Goal: Transaction & Acquisition: Purchase product/service

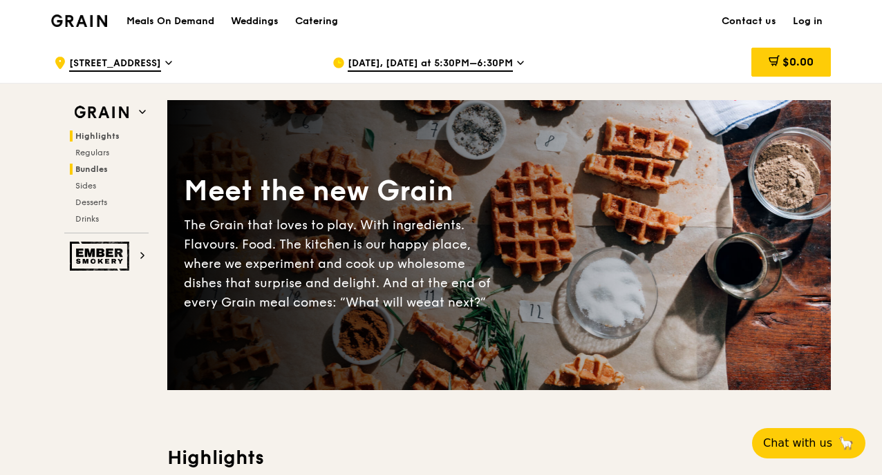
click at [98, 167] on span "Bundles" at bounding box center [91, 169] width 32 height 10
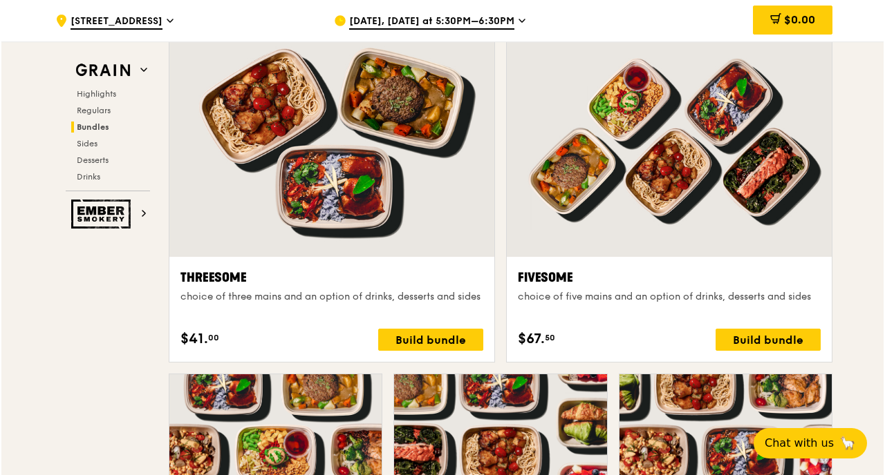
scroll to position [2448, 0]
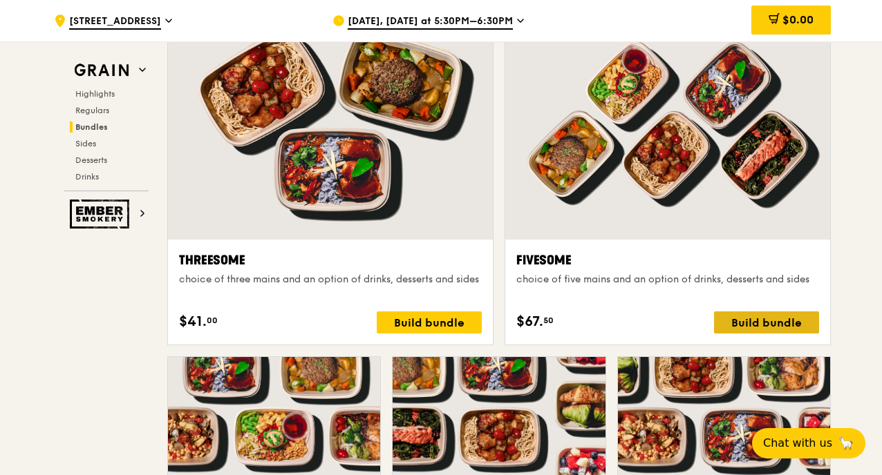
click at [777, 332] on div "Build bundle" at bounding box center [766, 323] width 105 height 22
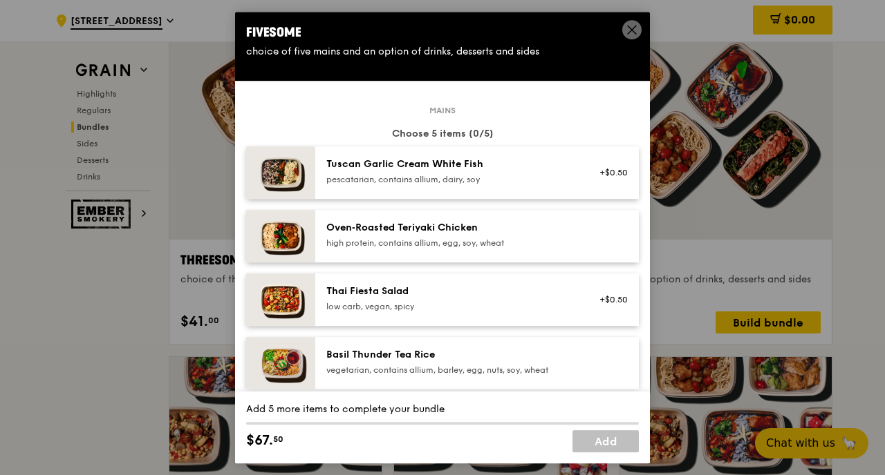
click at [518, 238] on div "high protein, contains allium, egg, soy, wheat" at bounding box center [450, 243] width 248 height 11
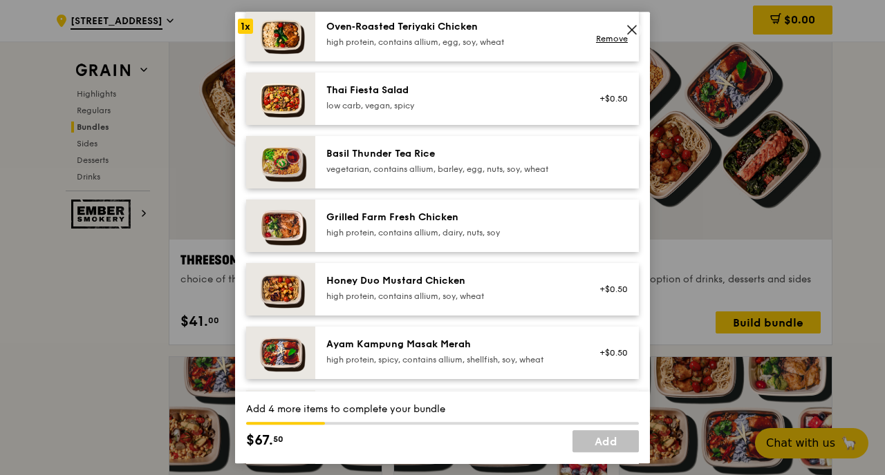
scroll to position [202, 0]
click at [520, 287] on div "Honey Duo Mustard Chicken" at bounding box center [450, 281] width 248 height 14
click at [524, 341] on div "Ayam Kampung Masak Merah" at bounding box center [450, 344] width 248 height 14
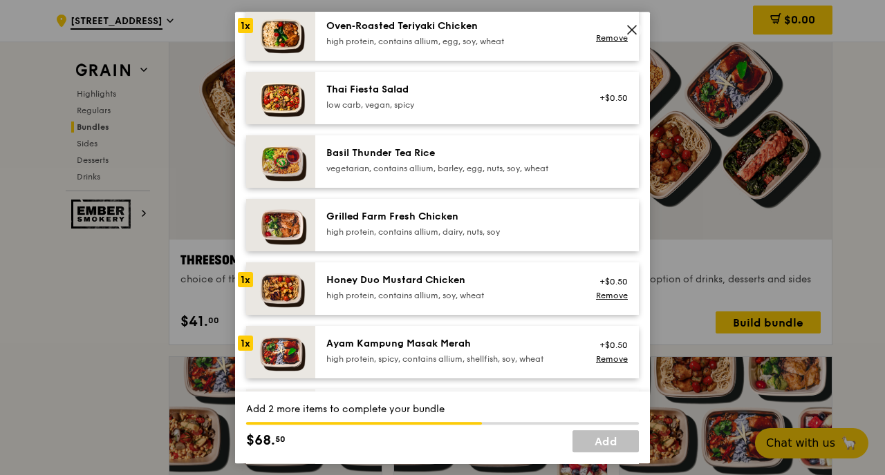
click at [524, 341] on div "Ayam Kampung Masak Merah" at bounding box center [450, 344] width 248 height 14
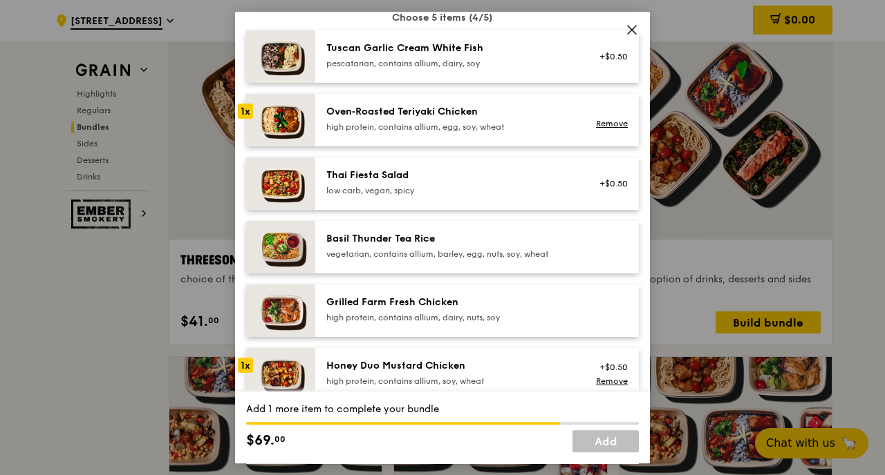
scroll to position [0, 0]
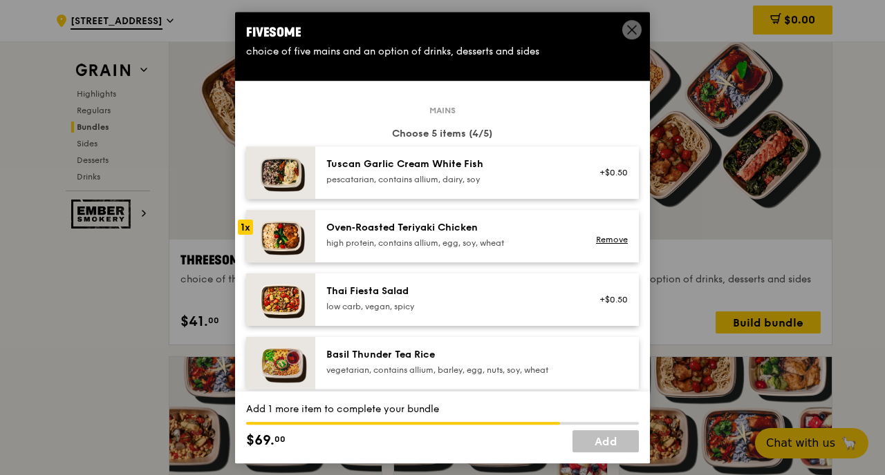
click at [534, 243] on div "high protein, contains allium, egg, soy, wheat" at bounding box center [450, 243] width 248 height 11
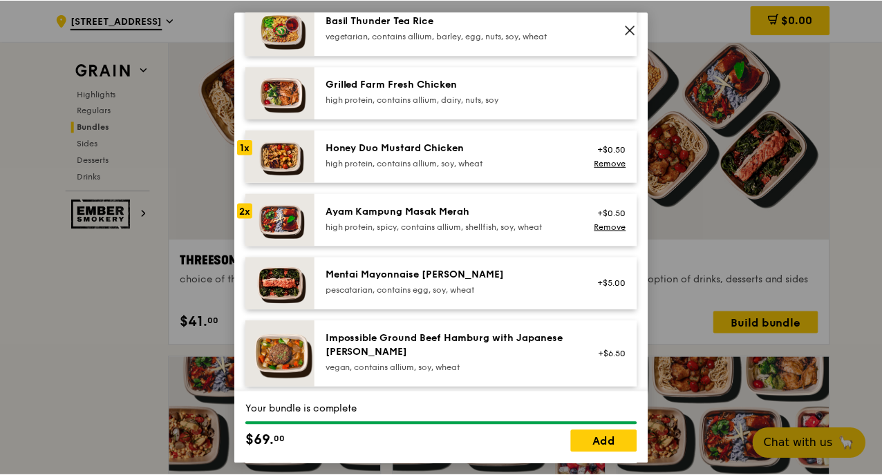
scroll to position [432, 0]
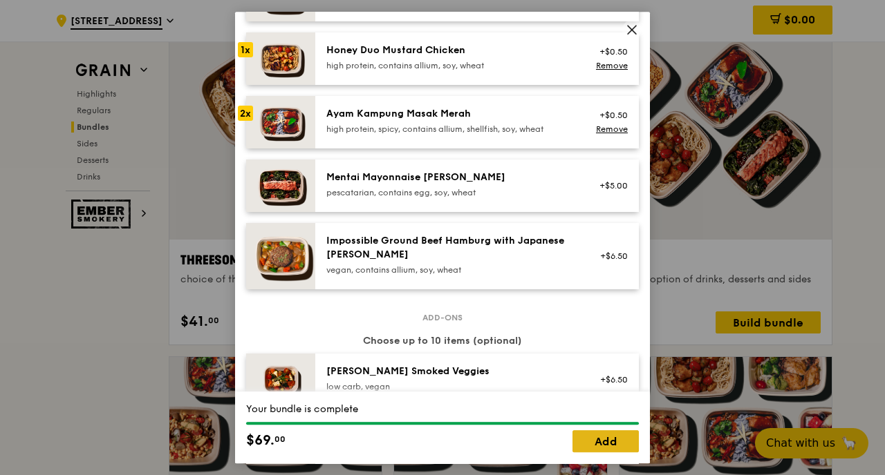
click at [606, 440] on link "Add" at bounding box center [605, 442] width 66 height 22
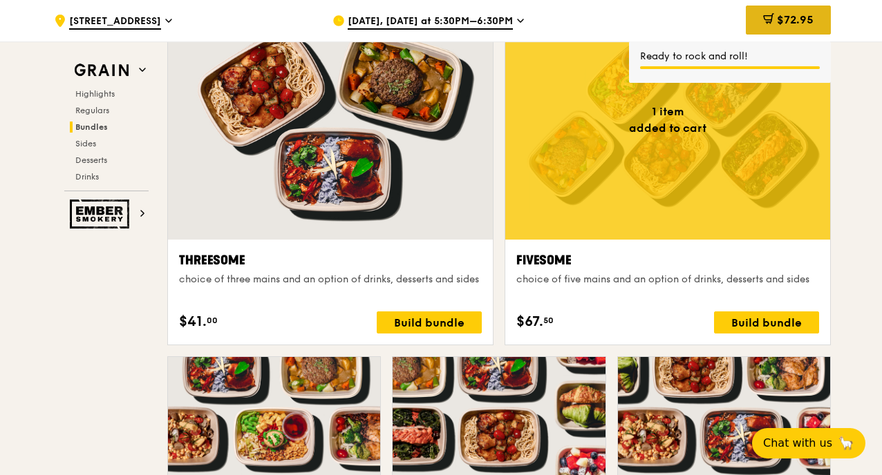
click at [791, 21] on span "$72.95" at bounding box center [795, 19] width 37 height 13
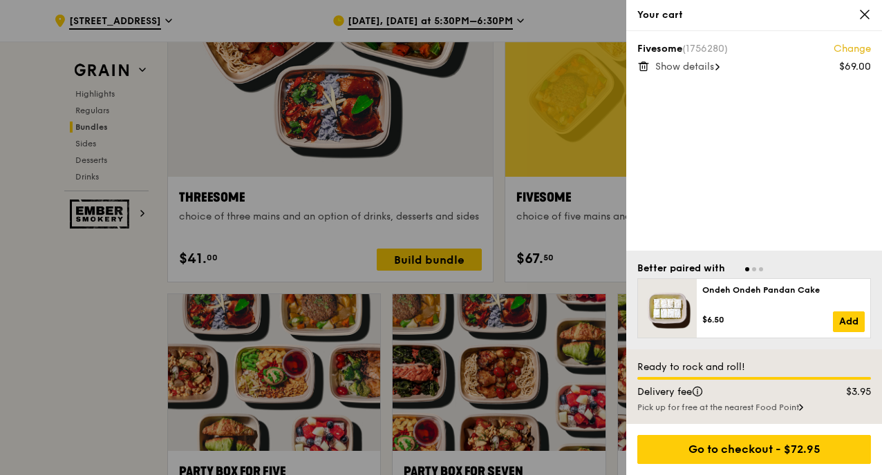
scroll to position [2513, 0]
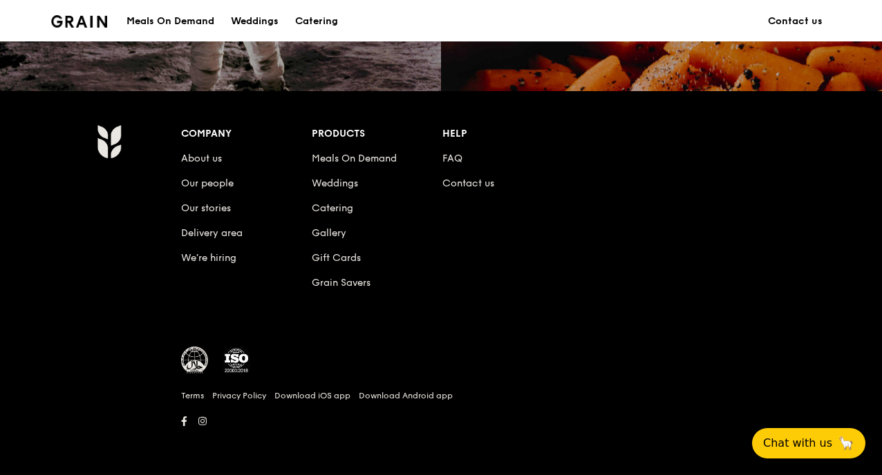
scroll to position [540, 0]
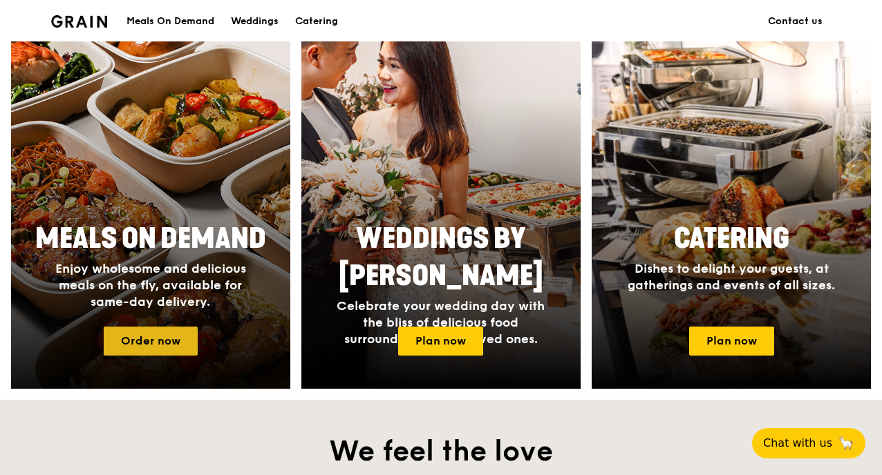
click at [135, 351] on link "Order now" at bounding box center [151, 341] width 94 height 29
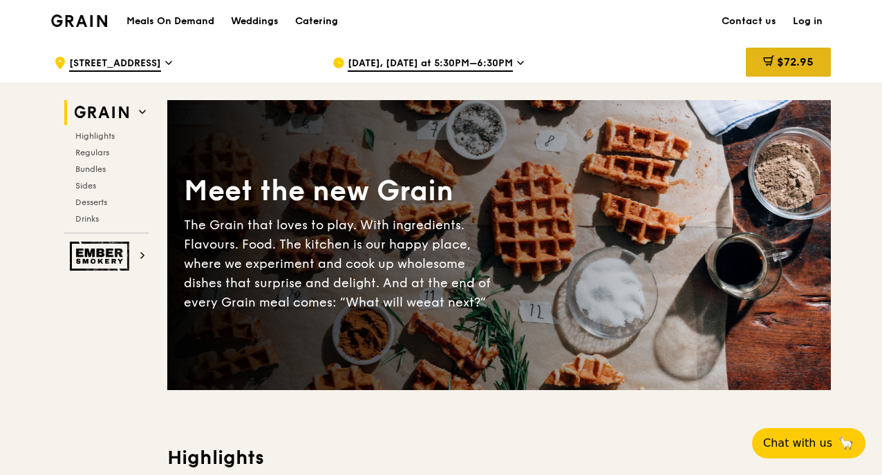
click at [796, 53] on div "$72.95" at bounding box center [788, 62] width 85 height 29
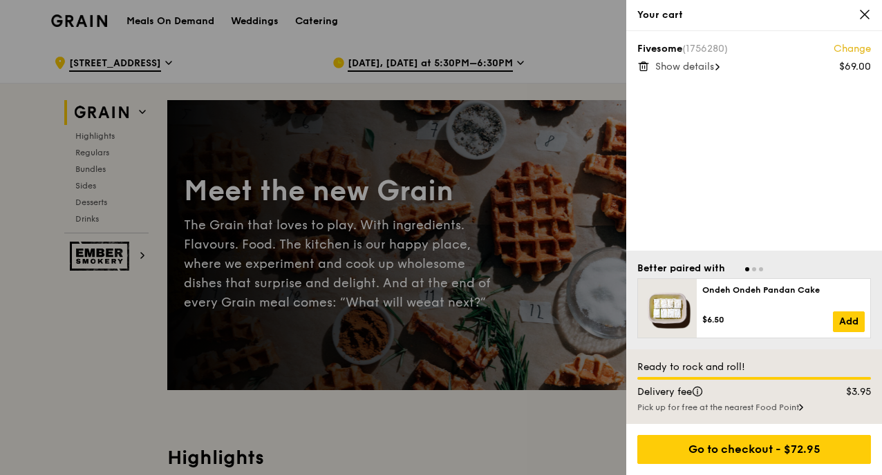
click at [724, 434] on div "Go to checkout - $72.95" at bounding box center [754, 449] width 256 height 51
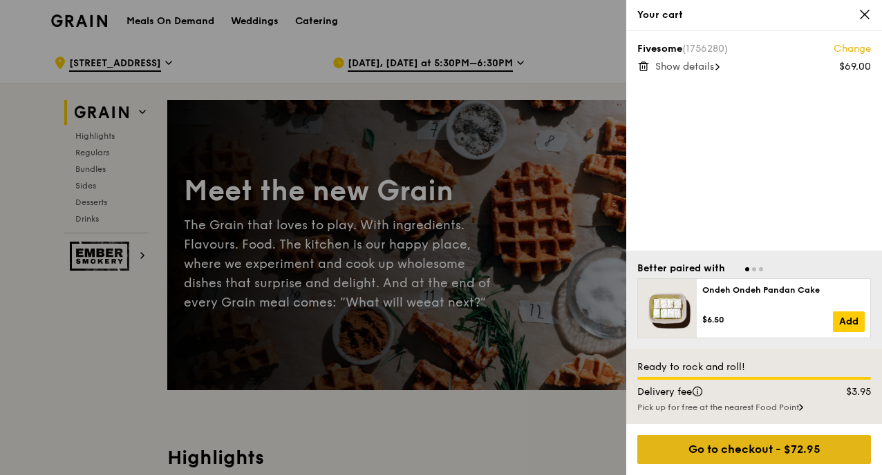
click at [724, 448] on div "Go to checkout - $72.95" at bounding box center [754, 449] width 234 height 29
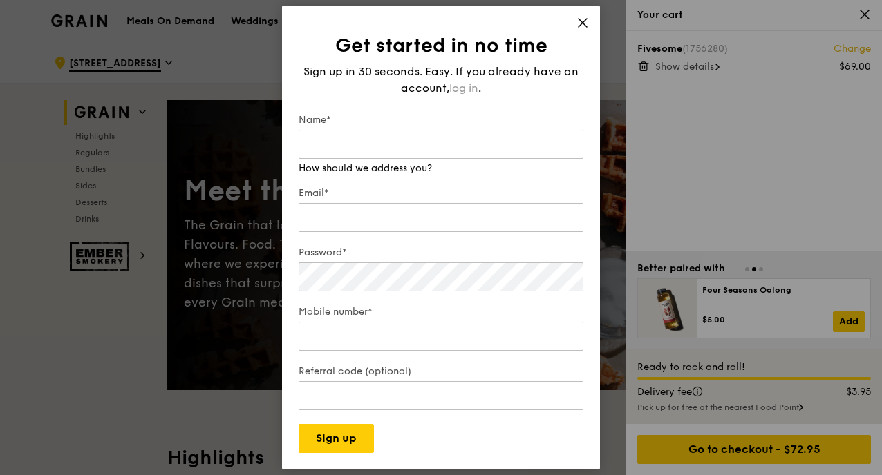
click at [468, 94] on span "log in" at bounding box center [463, 88] width 29 height 17
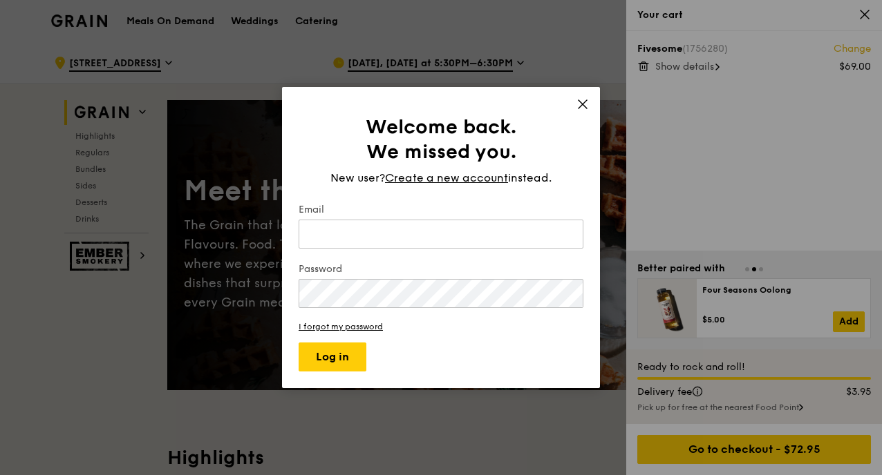
type input "[EMAIL_ADDRESS][DOMAIN_NAME]"
click at [341, 359] on button "Log in" at bounding box center [333, 357] width 68 height 29
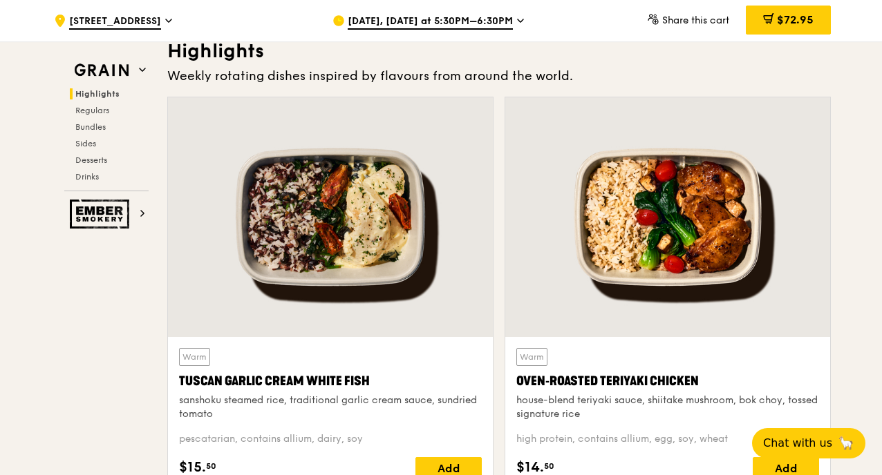
scroll to position [408, 0]
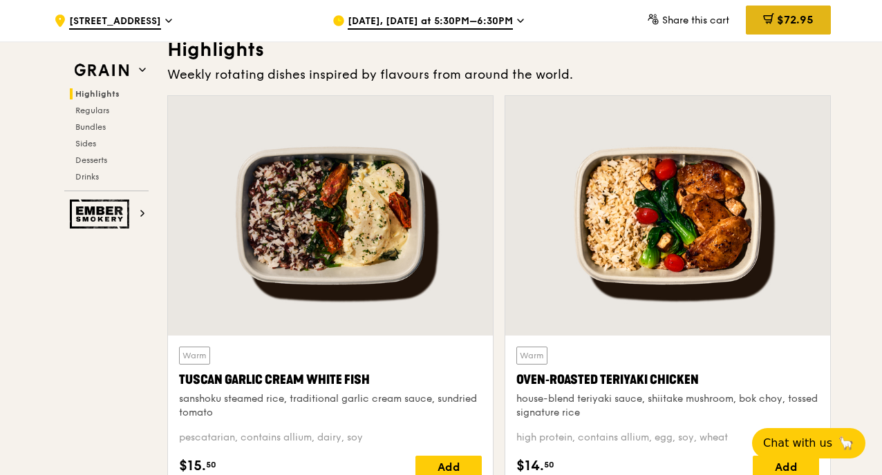
click at [756, 8] on div "$72.95" at bounding box center [788, 20] width 85 height 29
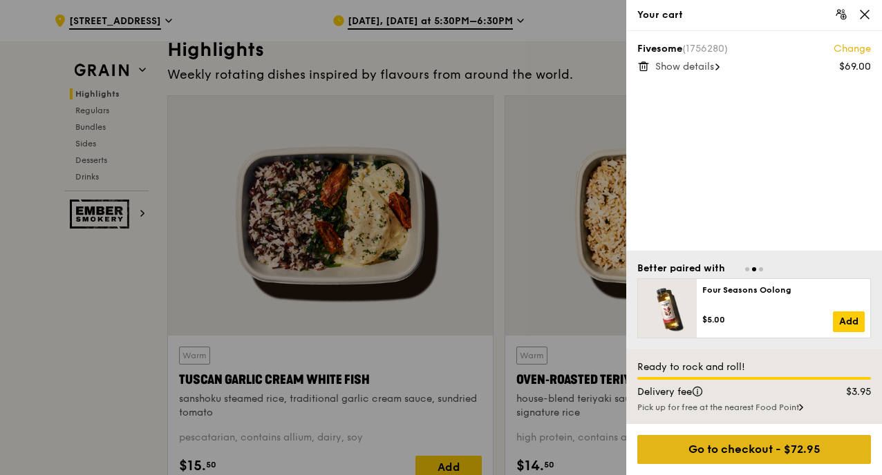
click at [751, 451] on div "Go to checkout - $72.95" at bounding box center [754, 449] width 234 height 29
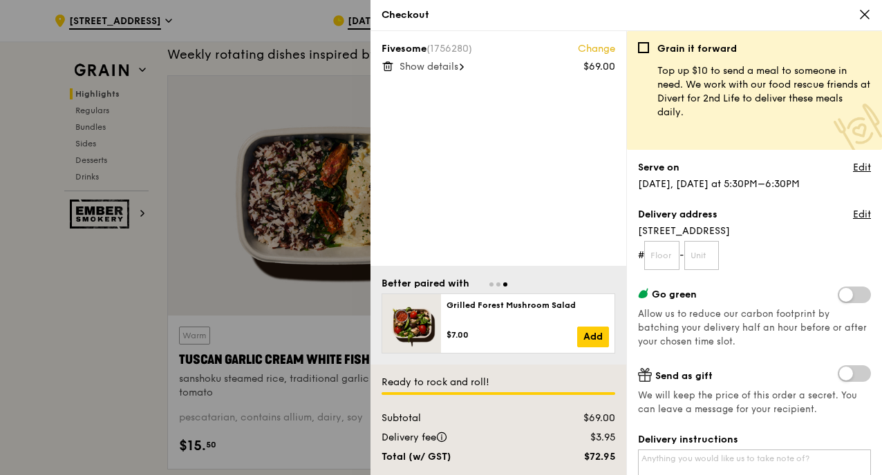
scroll to position [431, 0]
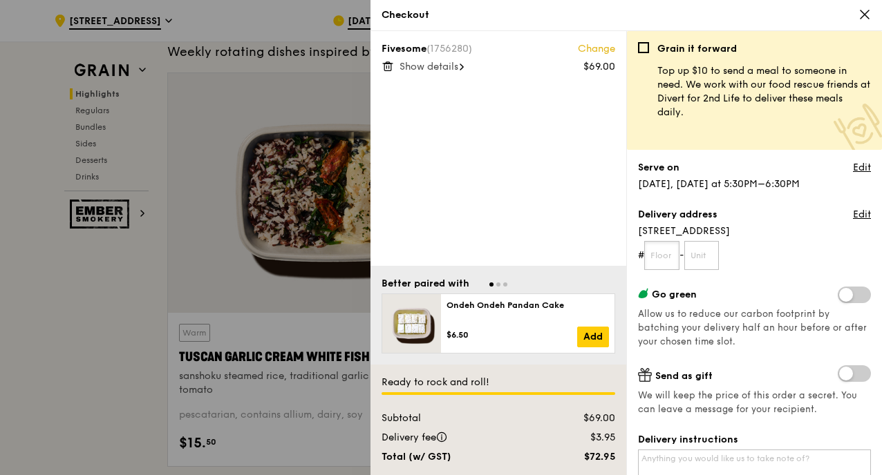
click at [672, 256] on input "text" at bounding box center [661, 255] width 35 height 29
type input "17"
click at [727, 254] on form "# 17 -" at bounding box center [754, 255] width 233 height 29
click at [719, 254] on input "text" at bounding box center [701, 255] width 35 height 29
type input "11"
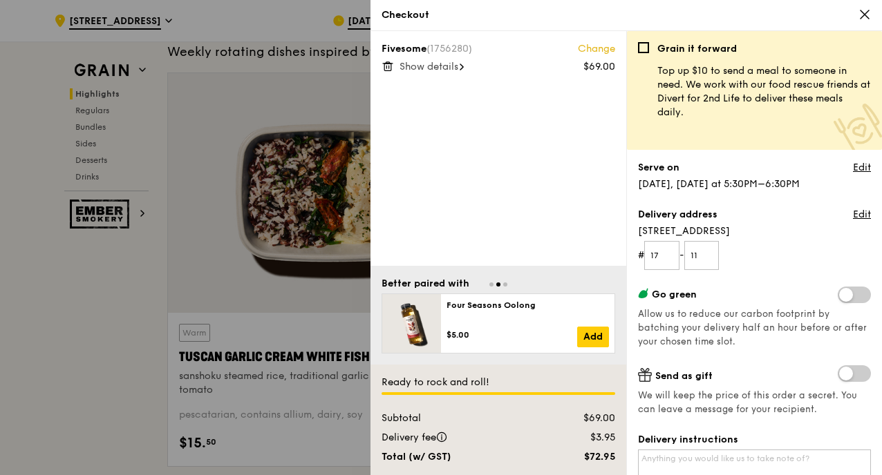
click at [810, 267] on form "# 17 - 11" at bounding box center [754, 255] width 233 height 29
click at [848, 297] on span at bounding box center [854, 295] width 33 height 17
click at [840, 296] on input "checkbox" at bounding box center [840, 296] width 0 height 0
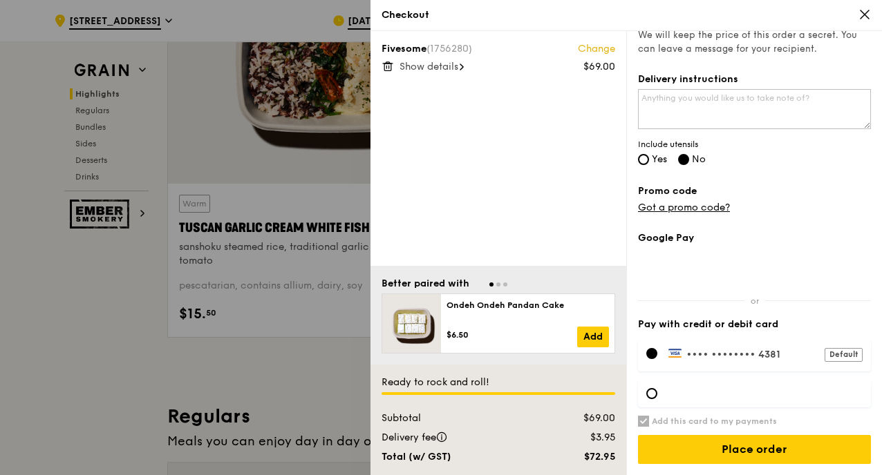
scroll to position [561, 0]
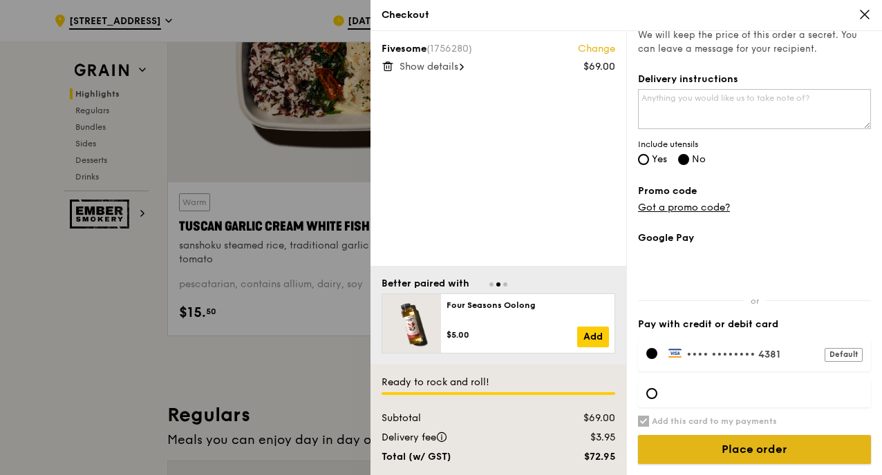
click at [704, 448] on input "Place order" at bounding box center [754, 449] width 233 height 29
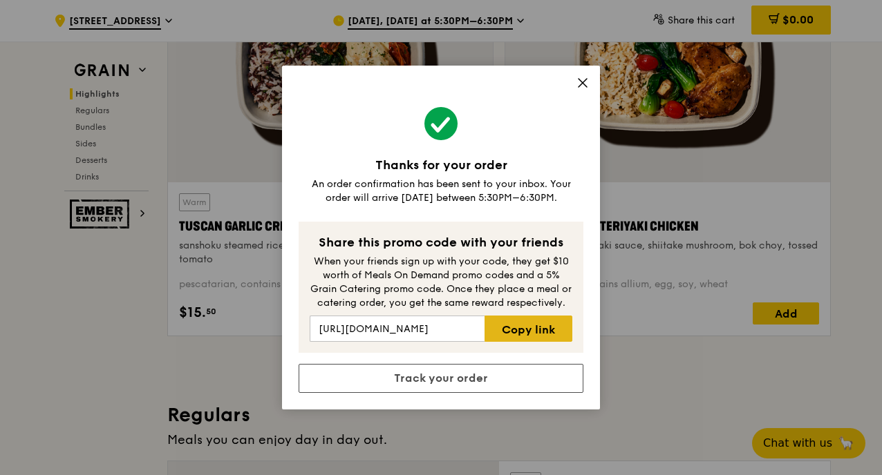
drag, startPoint x: 530, startPoint y: 323, endPoint x: 539, endPoint y: 339, distance: 18.9
click at [539, 339] on link "Copy link" at bounding box center [528, 329] width 88 height 26
copy link "link"
click at [576, 82] on icon at bounding box center [582, 83] width 12 height 12
